Goal: Information Seeking & Learning: Learn about a topic

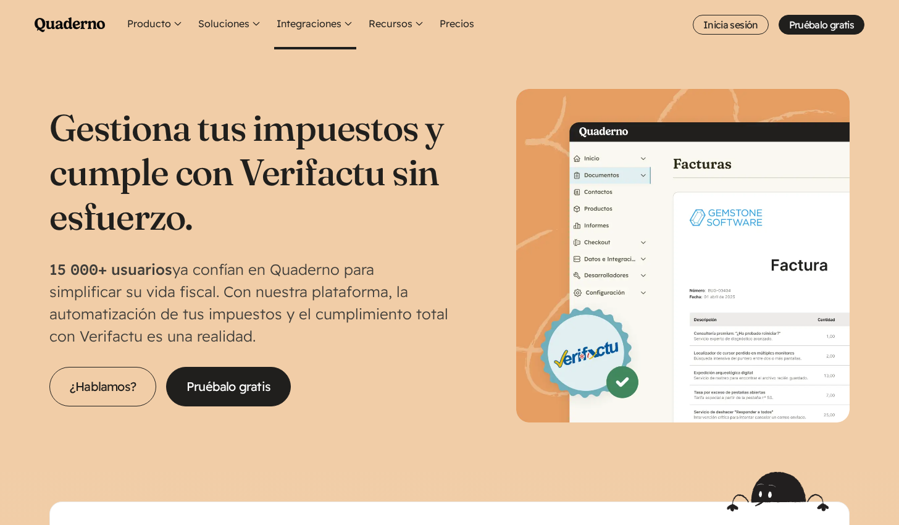
click at [324, 14] on button "Integraciones" at bounding box center [315, 24] width 82 height 49
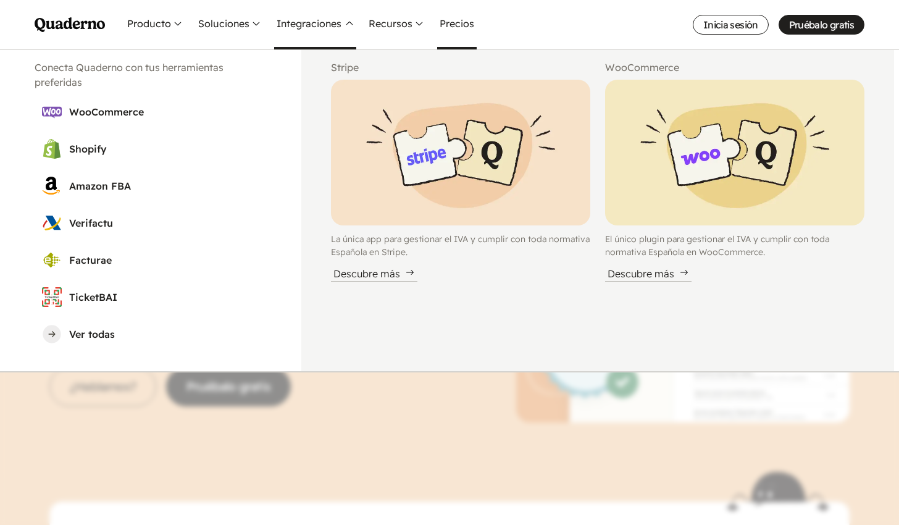
click at [470, 27] on link "Precios" at bounding box center [457, 24] width 40 height 49
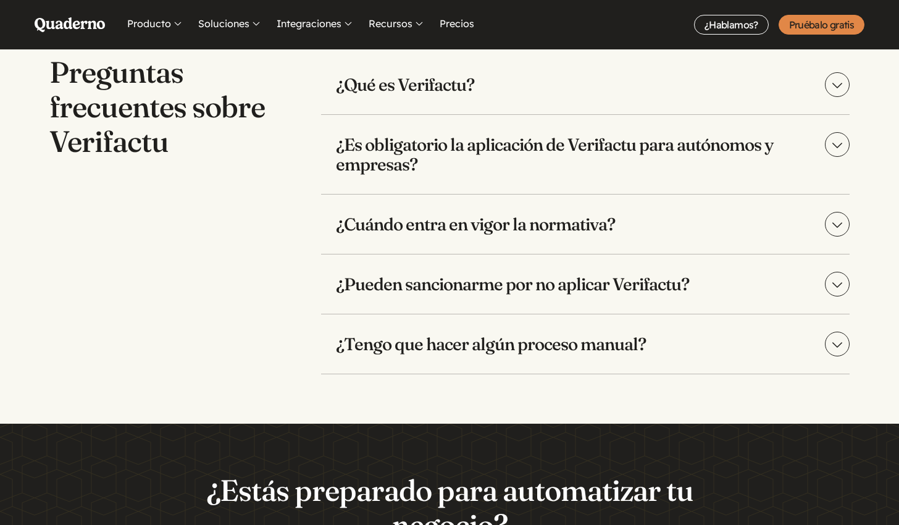
scroll to position [2544, 0]
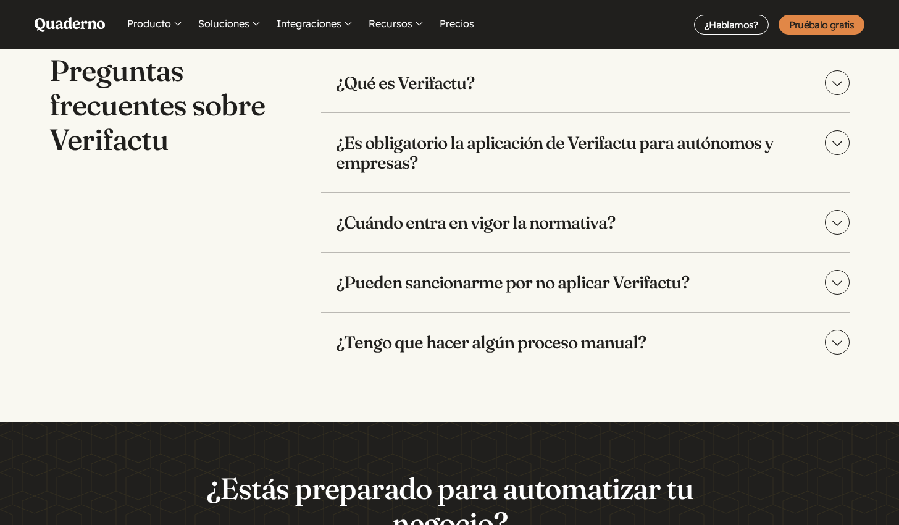
click at [388, 291] on h3 "¿Pueden sancionarme por no aplicar Verifactu?" at bounding box center [585, 282] width 529 height 59
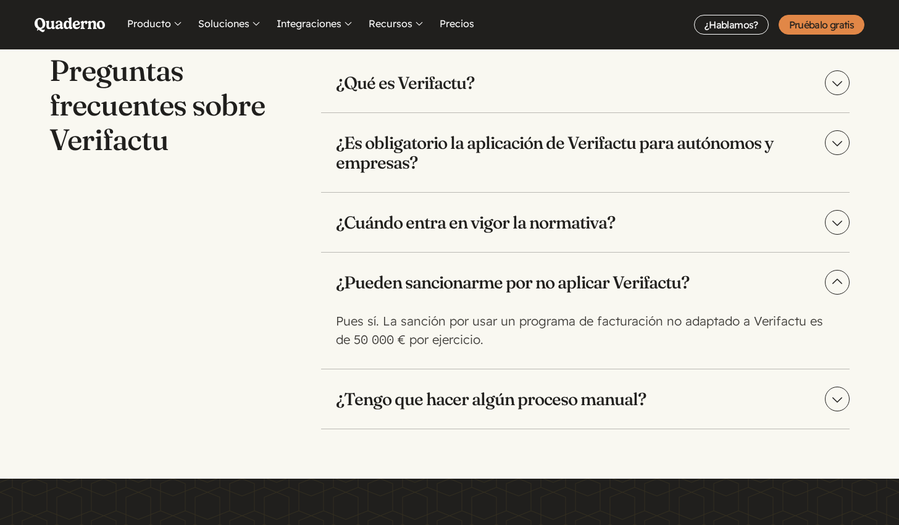
click at [388, 291] on h3 "¿Pueden sancionarme por no aplicar Verifactu?" at bounding box center [585, 282] width 529 height 59
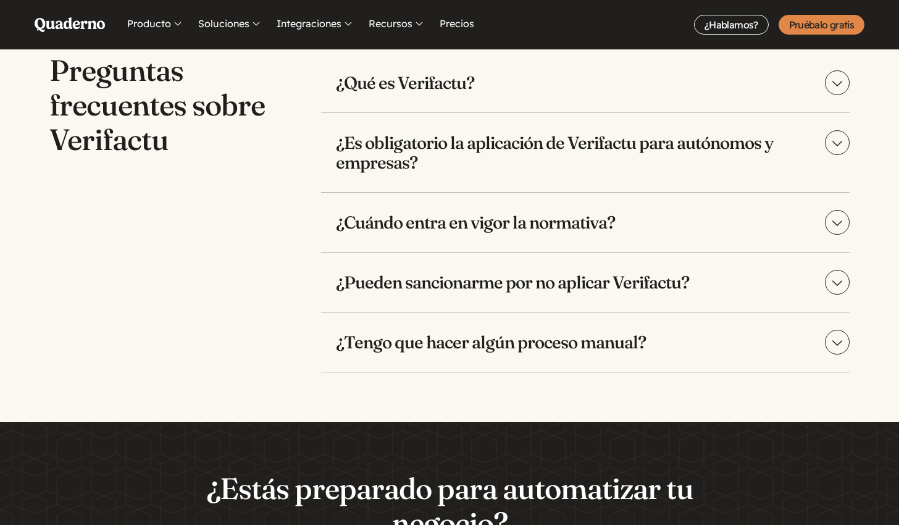
click at [393, 345] on h3 "¿Tengo que hacer algún proceso manual?" at bounding box center [585, 341] width 529 height 59
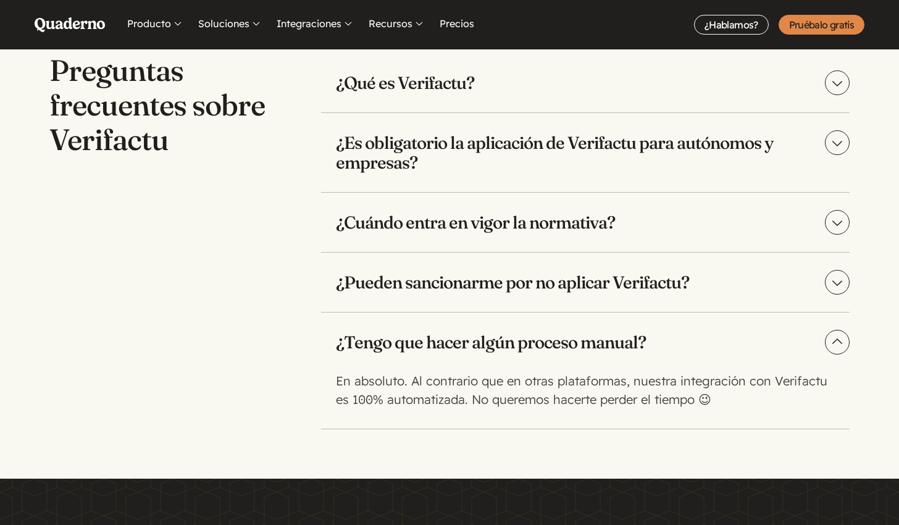
click at [393, 345] on h3 "¿Tengo que hacer algún proceso manual?" at bounding box center [585, 341] width 529 height 59
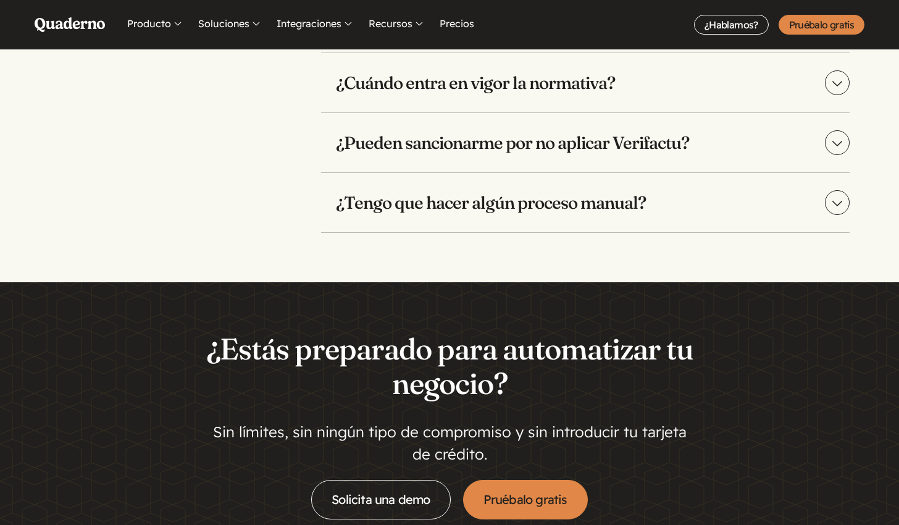
scroll to position [2701, 0]
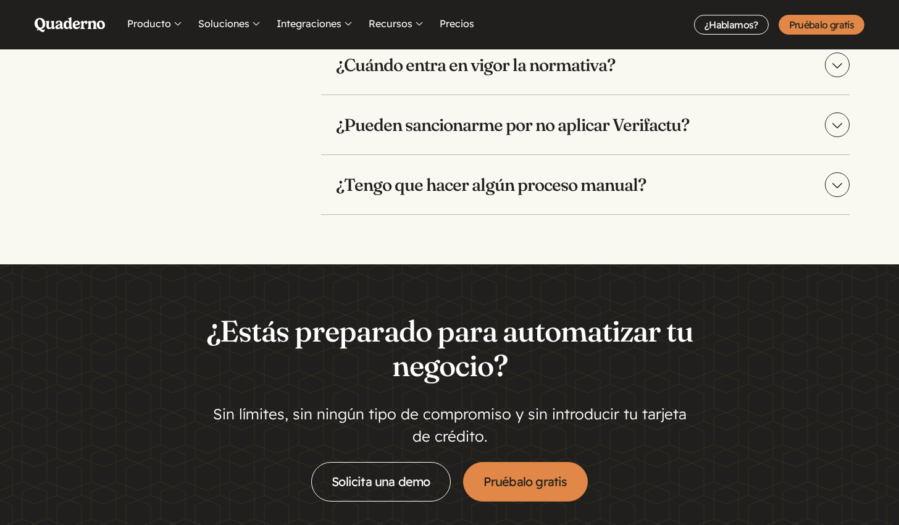
click at [424, 188] on h3 "¿Tengo que hacer algún proceso manual?" at bounding box center [585, 184] width 529 height 59
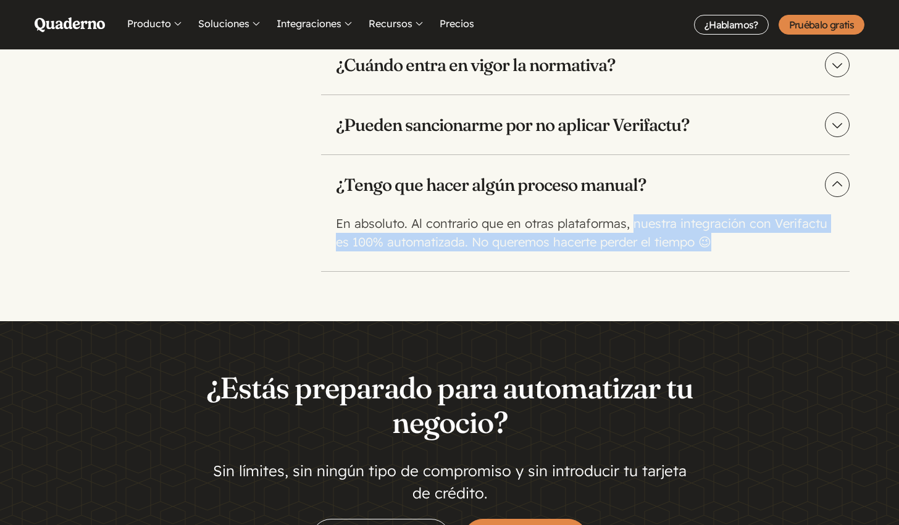
drag, startPoint x: 634, startPoint y: 224, endPoint x: 715, endPoint y: 244, distance: 83.4
click at [715, 244] on p "En absoluto. Al contrario que en otras plataformas, nuestra integración con Ver…" at bounding box center [583, 232] width 494 height 37
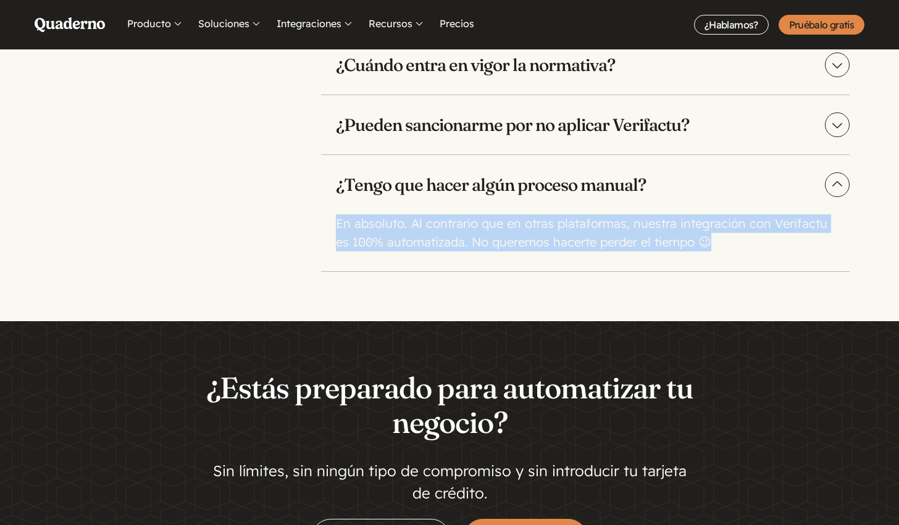
drag, startPoint x: 717, startPoint y: 244, endPoint x: 320, endPoint y: 215, distance: 398.1
click at [320, 215] on div "Preguntas frecuentes sobre Verifactu ¿Qué es Verifactu? Verifactu es una normat…" at bounding box center [449, 84] width 800 height 376
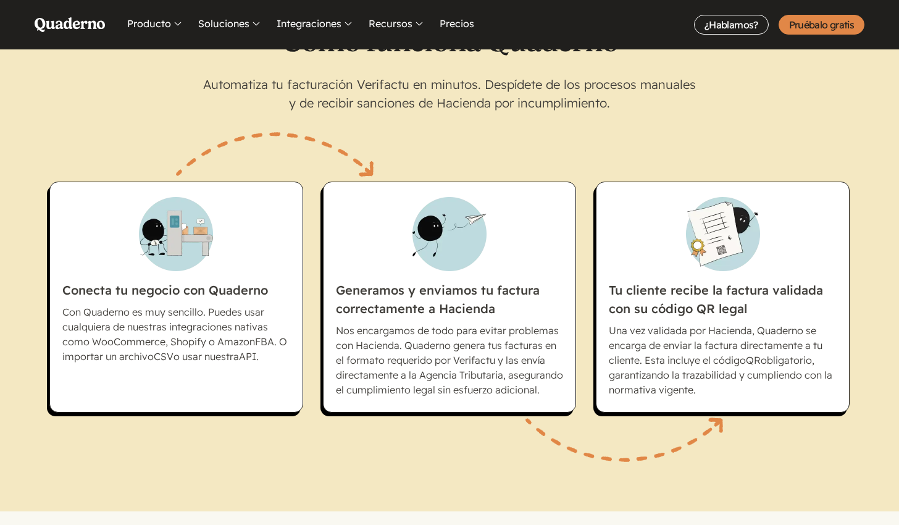
scroll to position [587, 0]
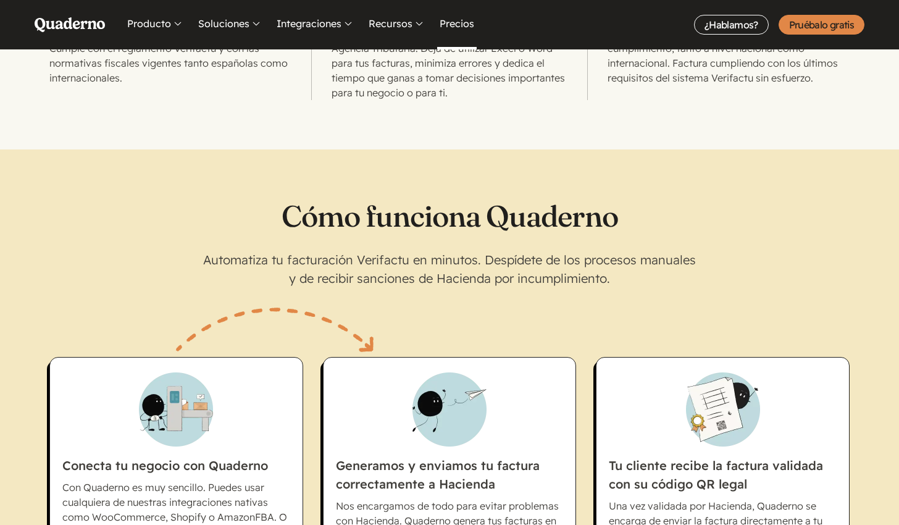
click at [453, 33] on link "Precios" at bounding box center [457, 24] width 40 height 49
